Goal: Transaction & Acquisition: Purchase product/service

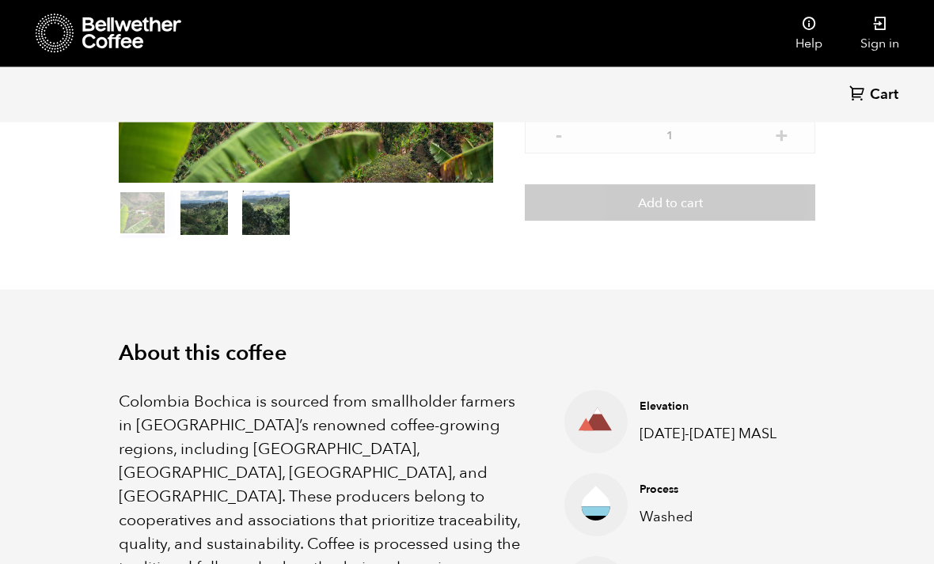
scroll to position [295, 0]
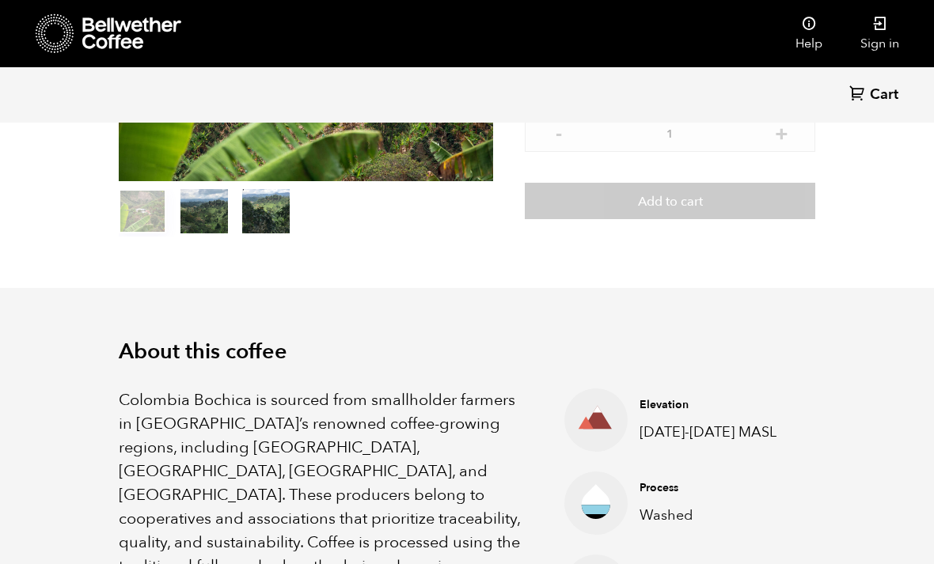
click at [883, 37] on link "Sign in" at bounding box center [879, 33] width 77 height 67
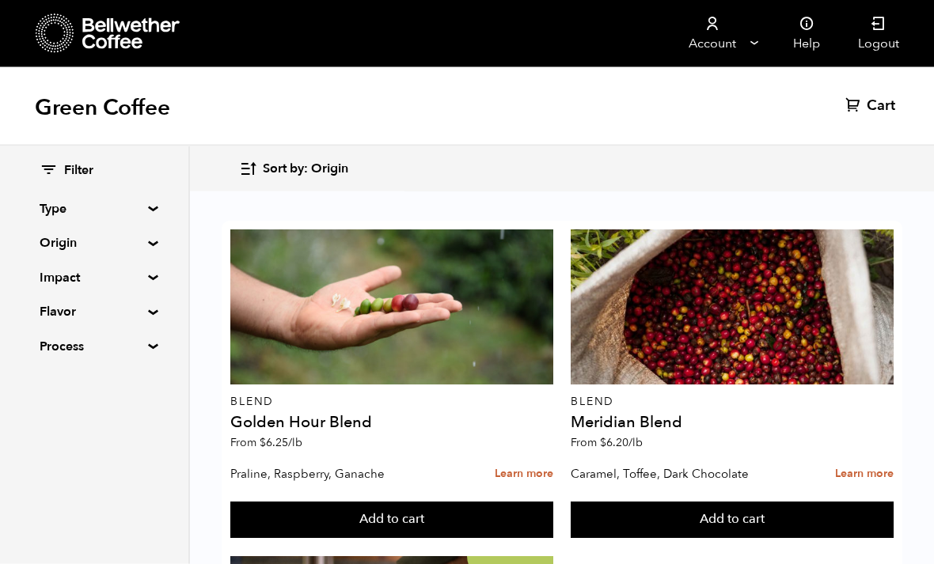
scroll to position [2005, 0]
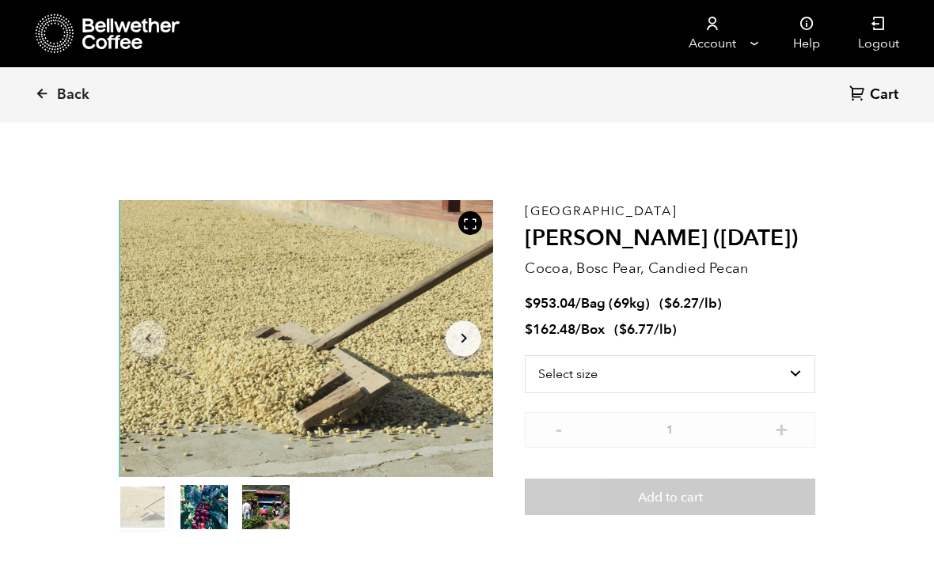
click at [36, 108] on link "Back" at bounding box center [84, 95] width 98 height 54
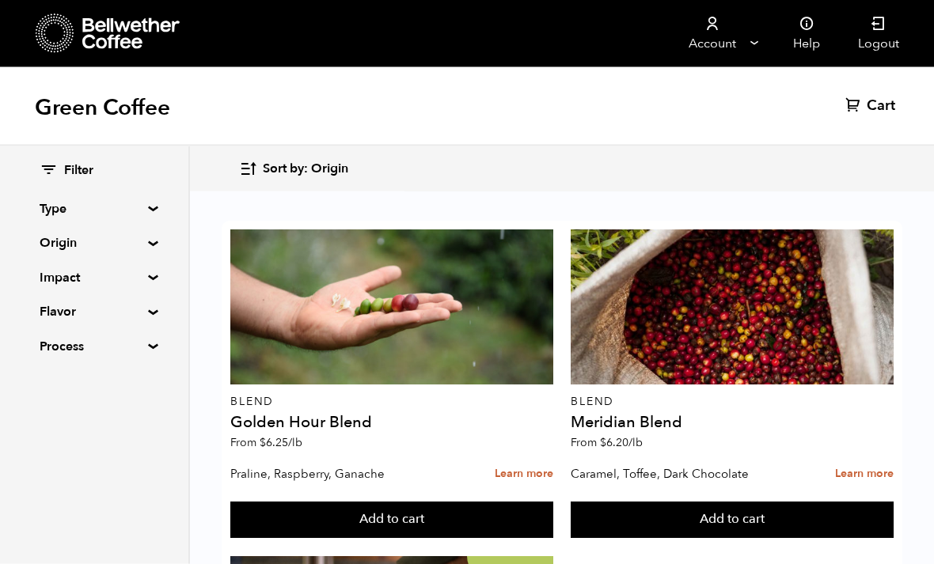
scroll to position [2006, 0]
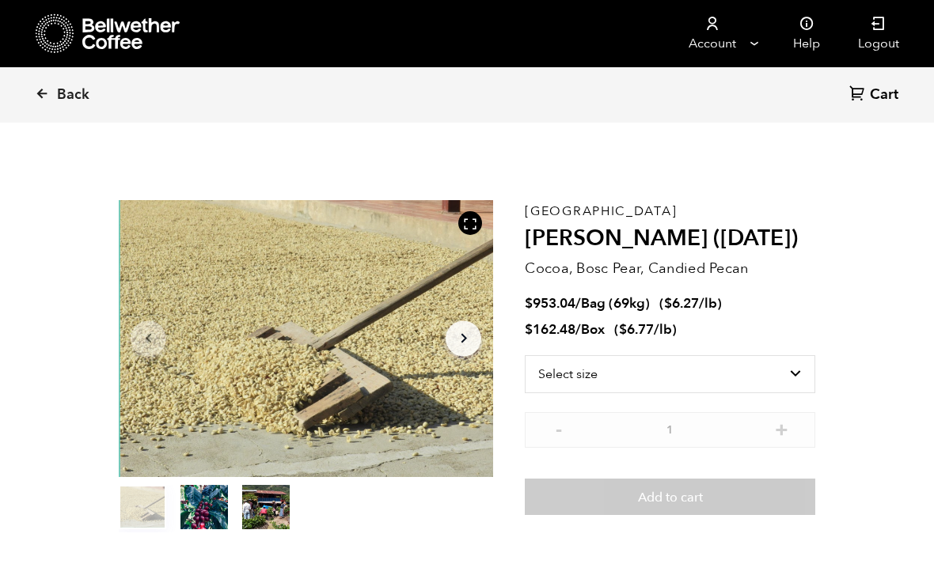
scroll to position [689, 678]
click at [759, 377] on select "Select size Bag (69kg) (152 lbs) Box (24 lbs)" at bounding box center [670, 374] width 290 height 38
select select "bag-2"
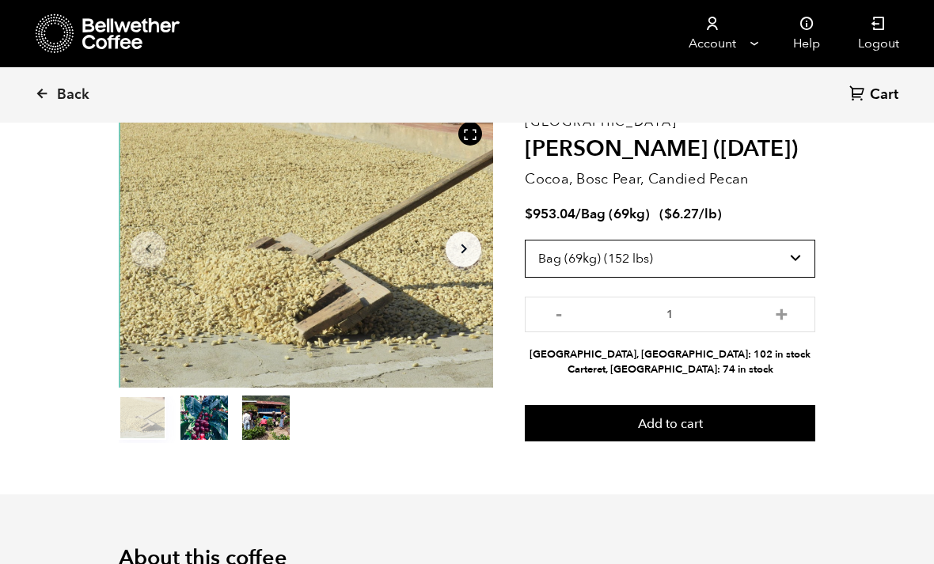
scroll to position [0, 0]
